Goal: Information Seeking & Learning: Learn about a topic

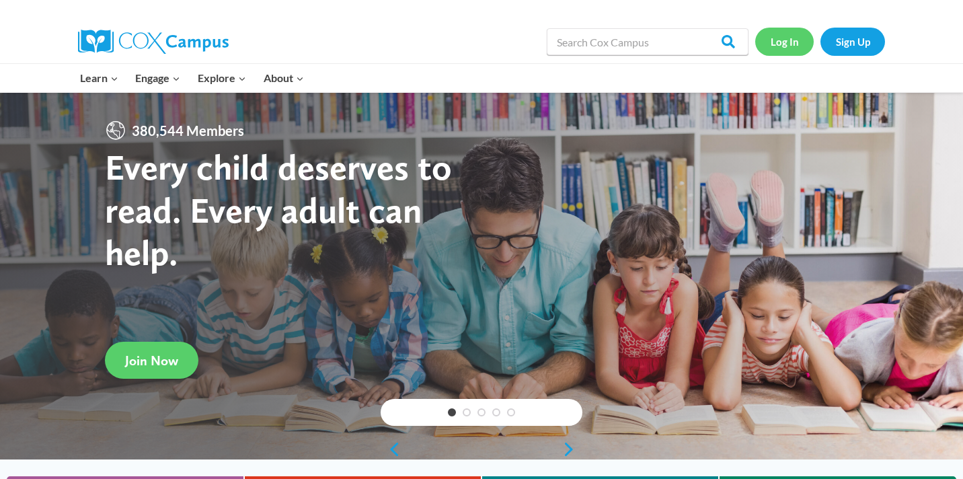
click at [778, 41] on link "Log In" at bounding box center [785, 42] width 59 height 28
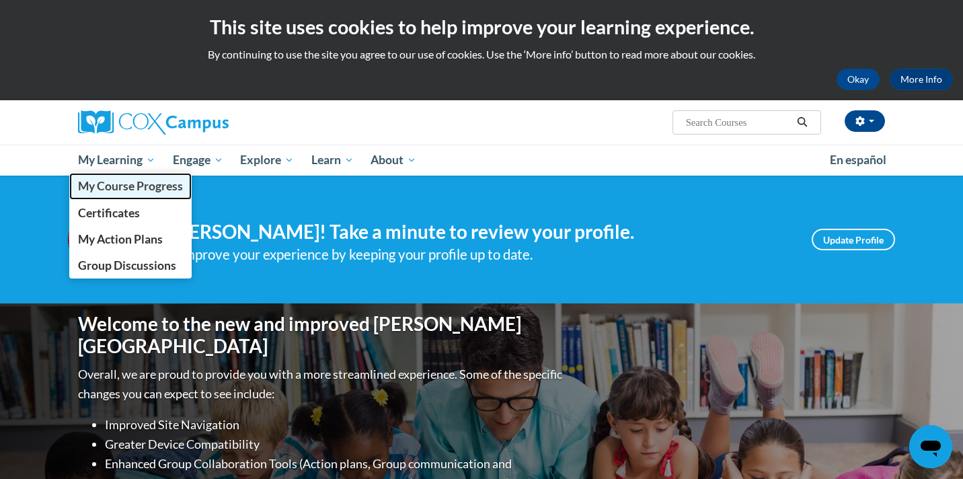
click at [139, 188] on span "My Course Progress" at bounding box center [130, 186] width 105 height 14
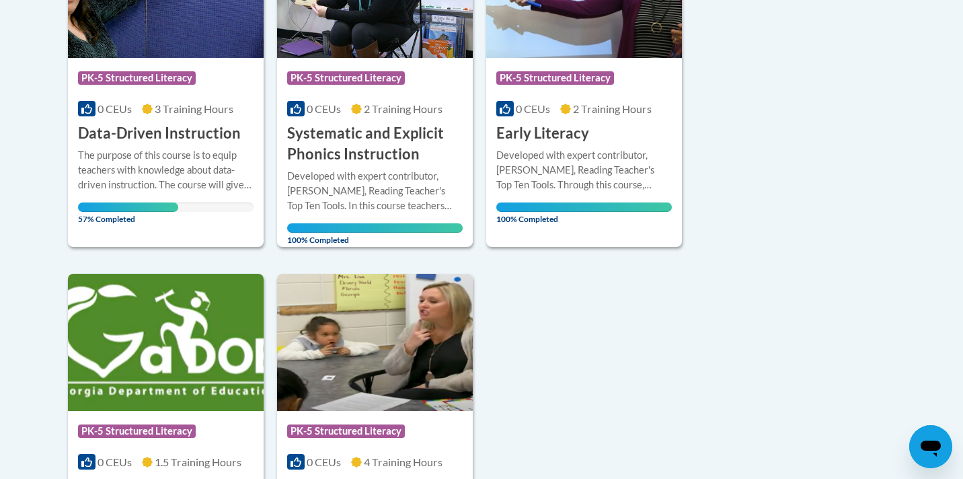
scroll to position [391, 0]
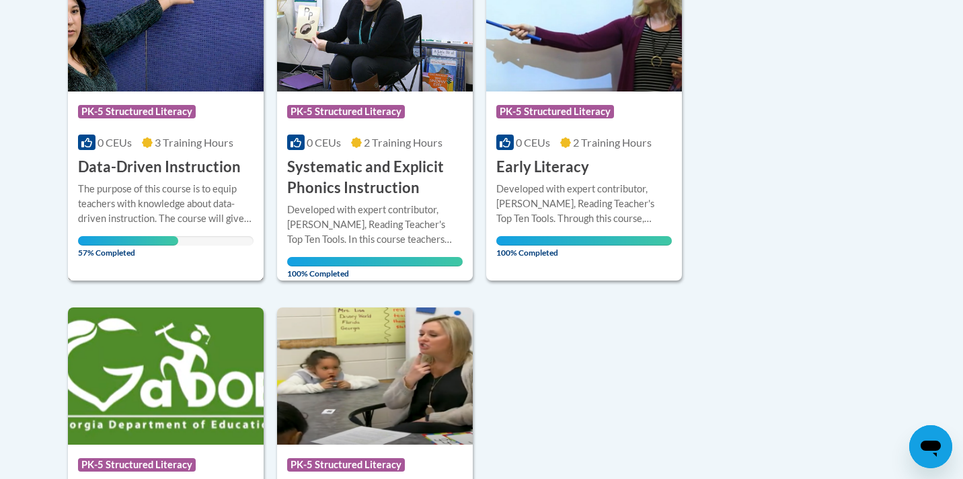
click at [192, 83] on img at bounding box center [166, 22] width 196 height 137
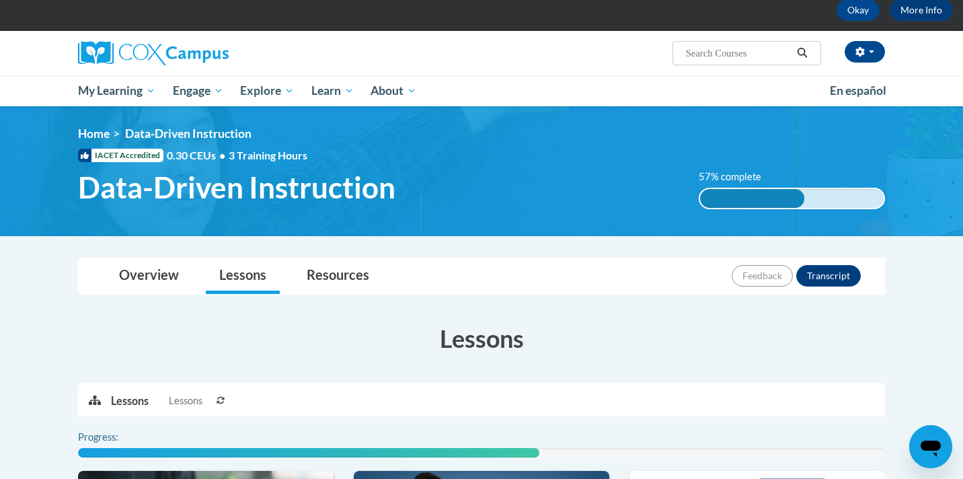
scroll to position [181, 0]
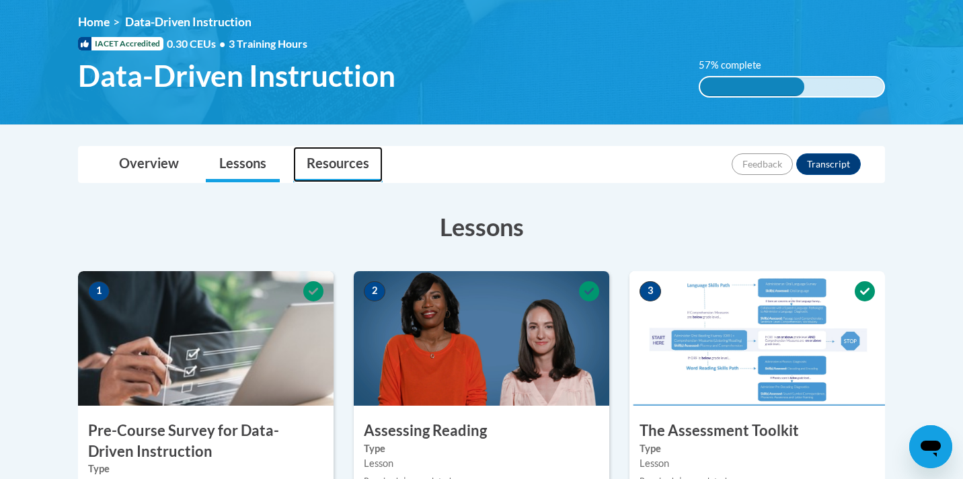
click at [332, 165] on link "Resources" at bounding box center [337, 165] width 89 height 36
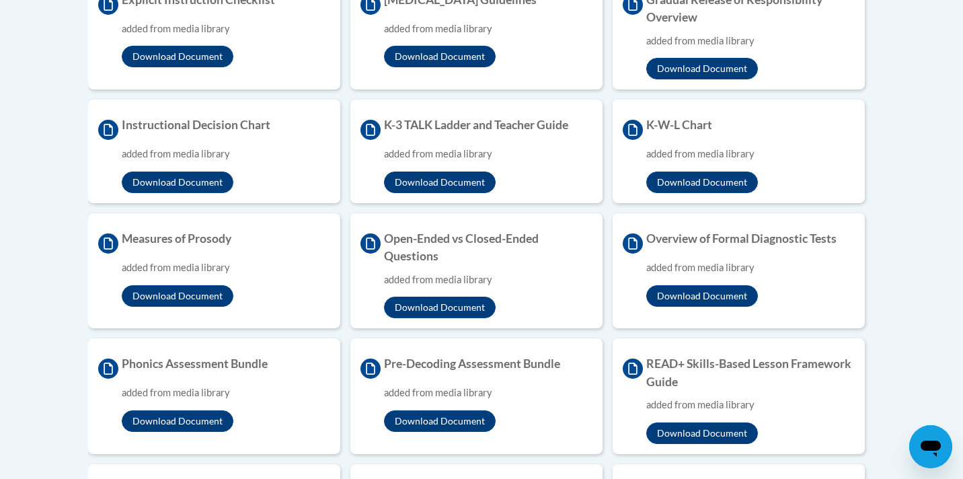
scroll to position [956, 0]
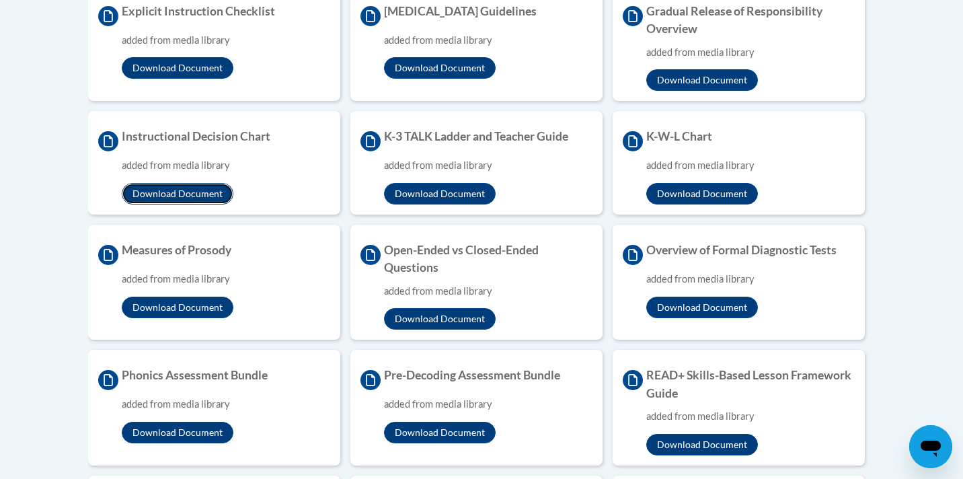
click at [184, 194] on button "Download Document" at bounding box center [178, 194] width 112 height 22
click at [677, 189] on button "Download Document" at bounding box center [703, 194] width 112 height 22
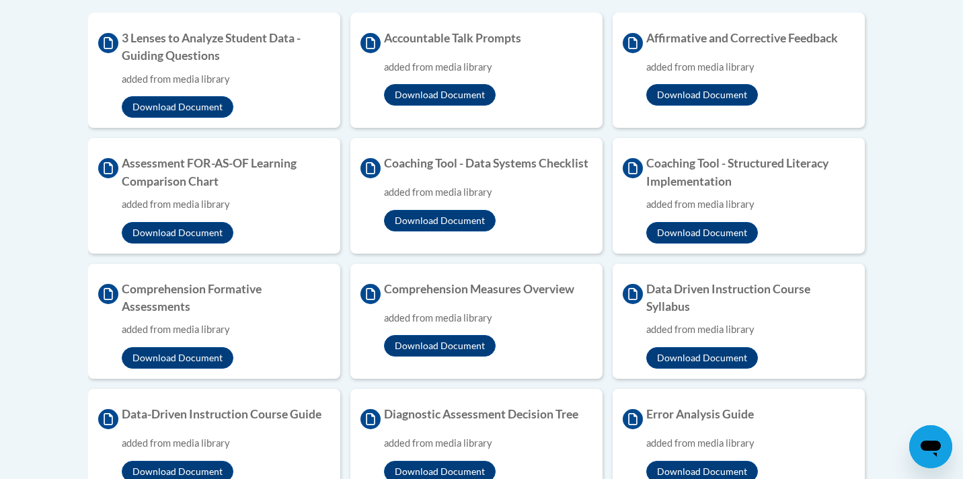
scroll to position [439, 0]
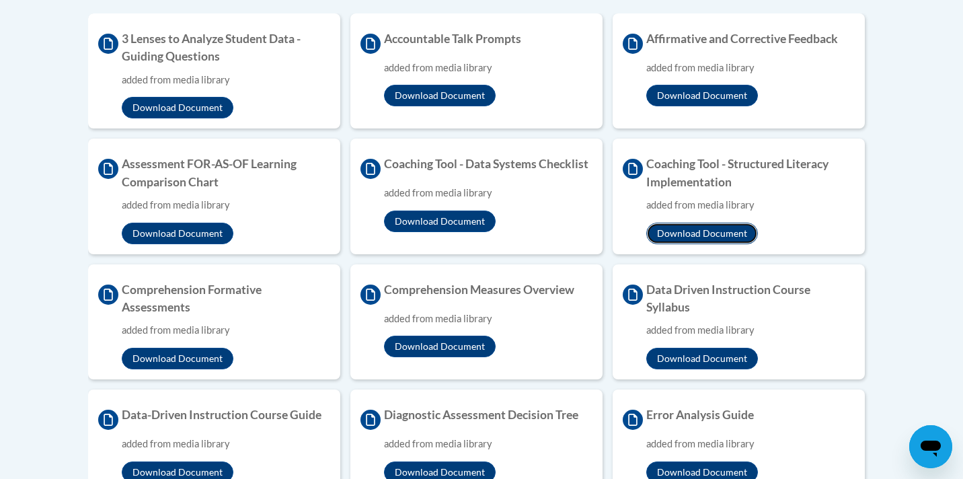
click at [686, 225] on button "Download Document" at bounding box center [703, 234] width 112 height 22
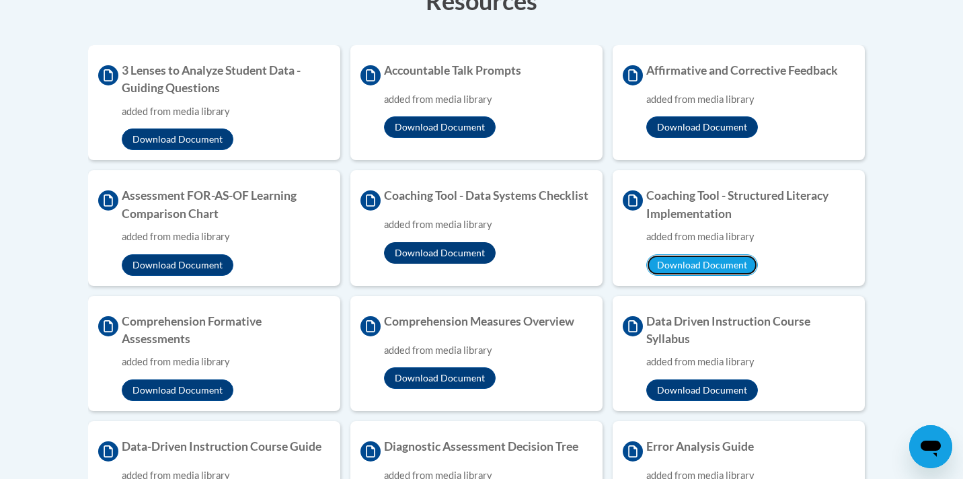
scroll to position [421, 0]
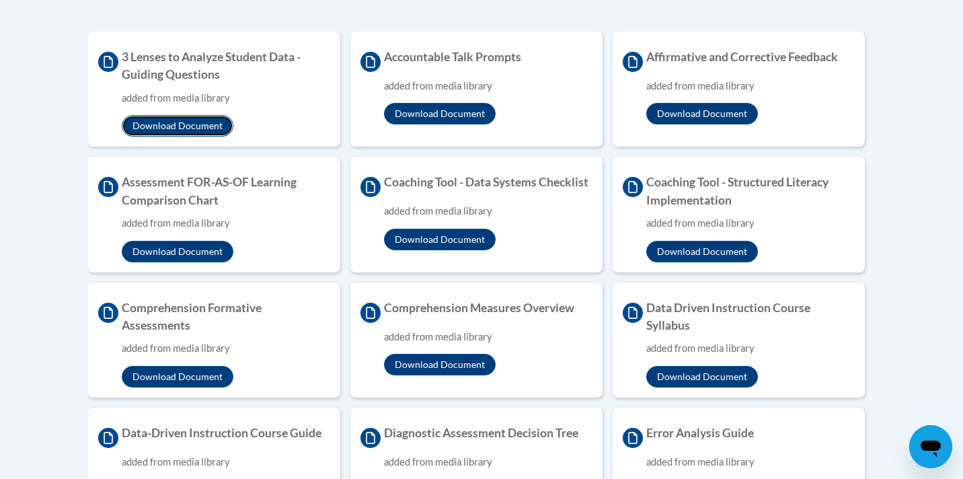
click at [219, 123] on button "Download Document" at bounding box center [178, 126] width 112 height 22
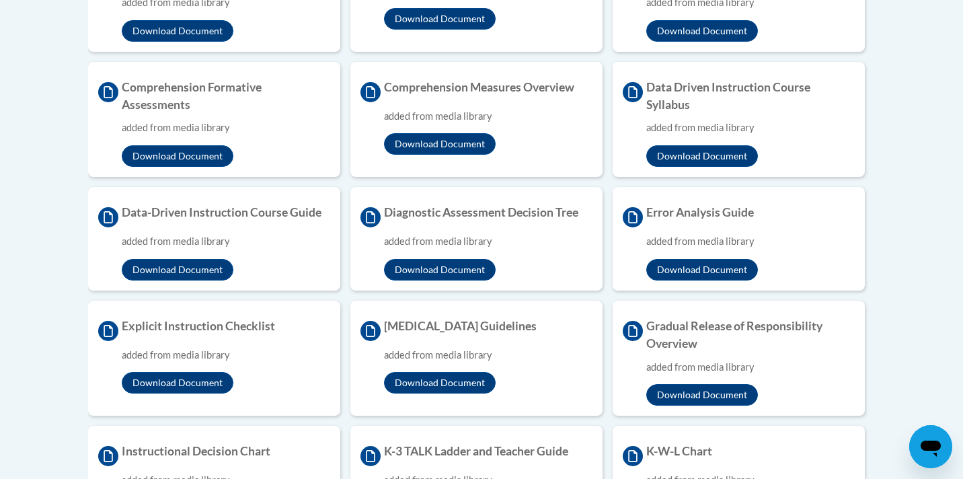
scroll to position [636, 0]
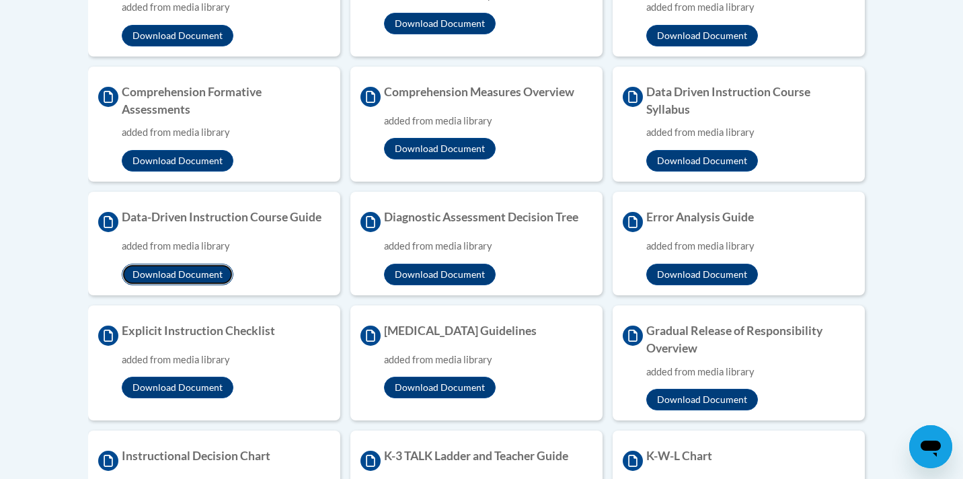
click at [170, 274] on button "Download Document" at bounding box center [178, 275] width 112 height 22
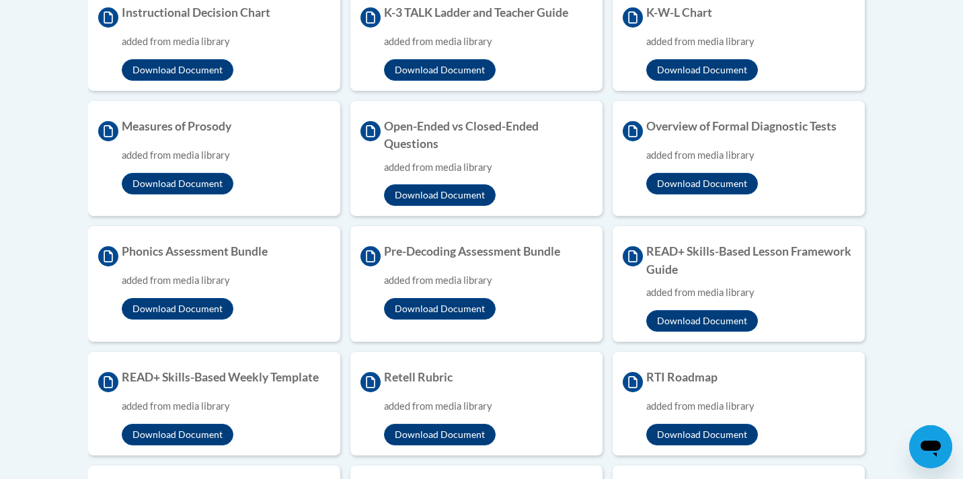
scroll to position [1091, 0]
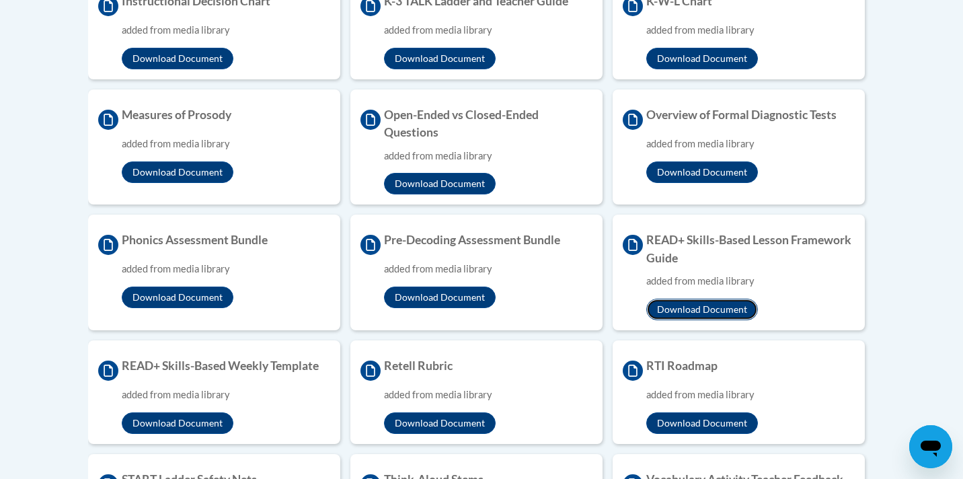
click at [668, 310] on button "Download Document" at bounding box center [703, 310] width 112 height 22
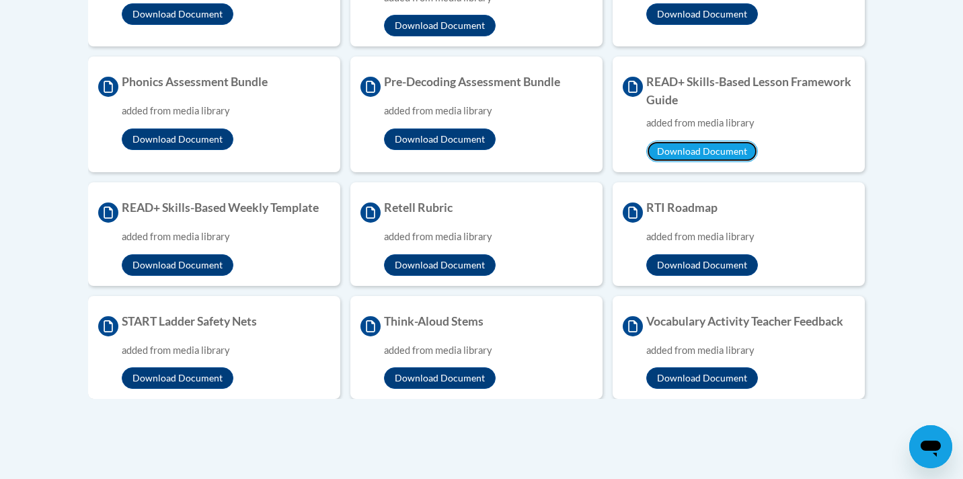
scroll to position [1256, 0]
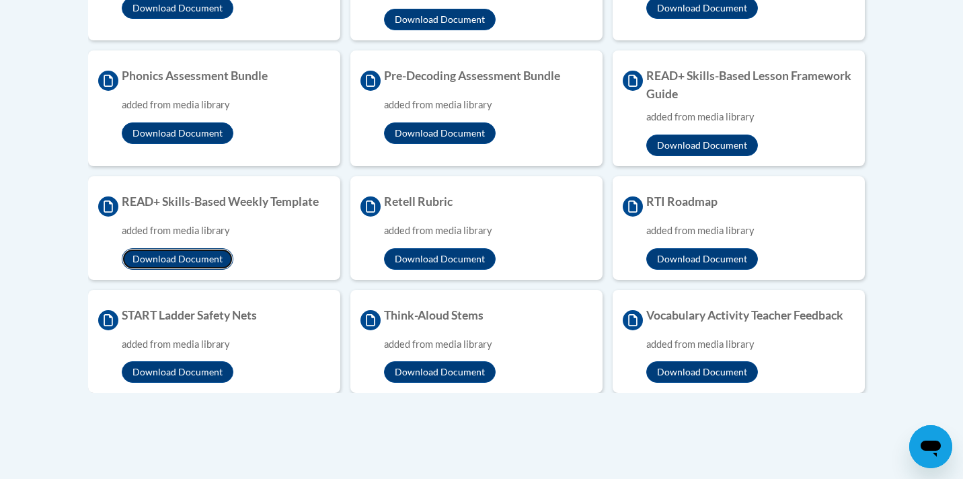
click at [183, 256] on button "Download Document" at bounding box center [178, 259] width 112 height 22
